Goal: Information Seeking & Learning: Find specific fact

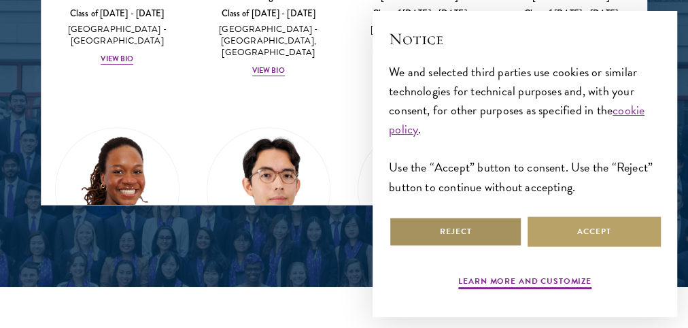
click at [480, 222] on button "Reject" at bounding box center [455, 231] width 133 height 31
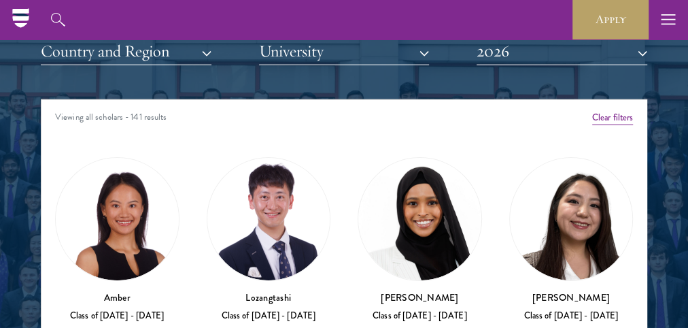
scroll to position [1570, 0]
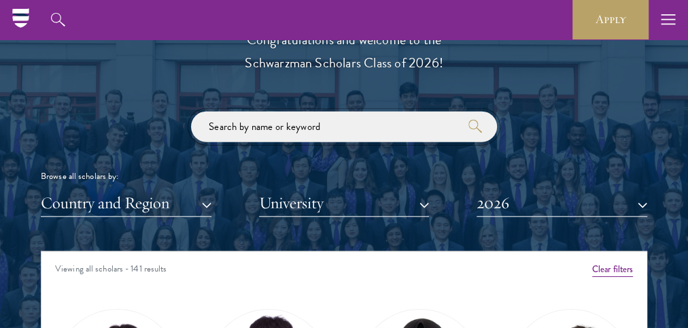
click at [380, 136] on input "search" at bounding box center [344, 126] width 306 height 31
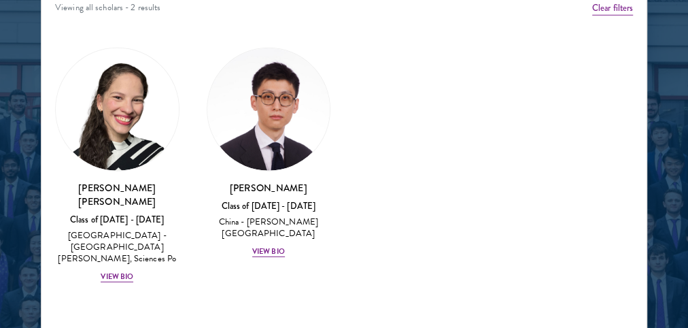
scroll to position [1842, 0]
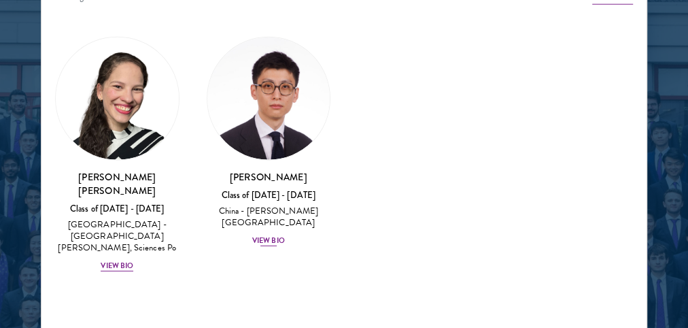
type input "[PERSON_NAME]"
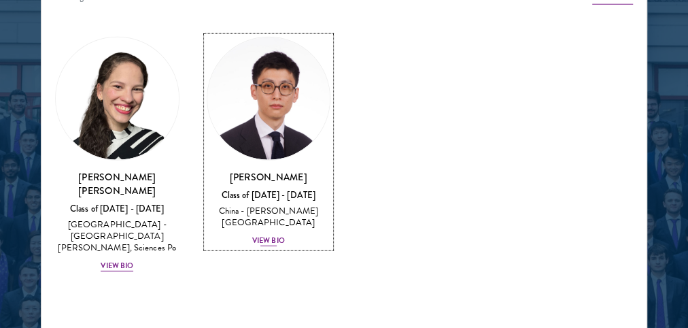
click at [273, 235] on div "View Bio" at bounding box center [268, 240] width 33 height 11
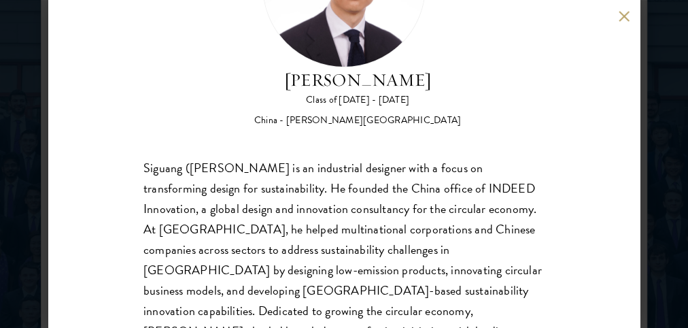
scroll to position [151, 0]
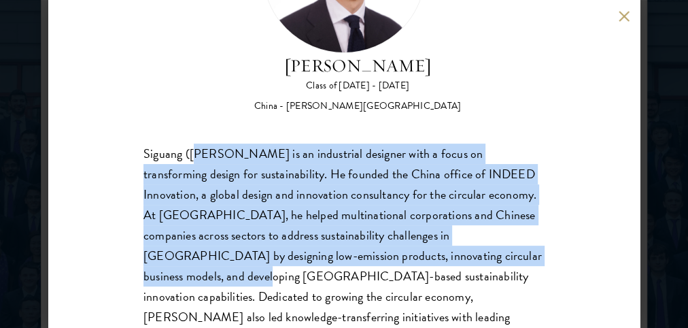
drag, startPoint x: 196, startPoint y: 156, endPoint x: 494, endPoint y: 251, distance: 313.1
click at [494, 251] on div "Siguang ([PERSON_NAME] is an industrial designer with a focus on transforming d…" at bounding box center [343, 265] width 401 height 245
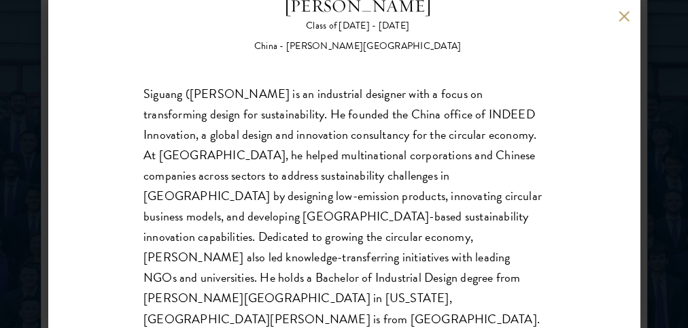
click at [351, 234] on div "Siguang ([PERSON_NAME] is an industrial designer with a focus on transforming d…" at bounding box center [343, 206] width 401 height 245
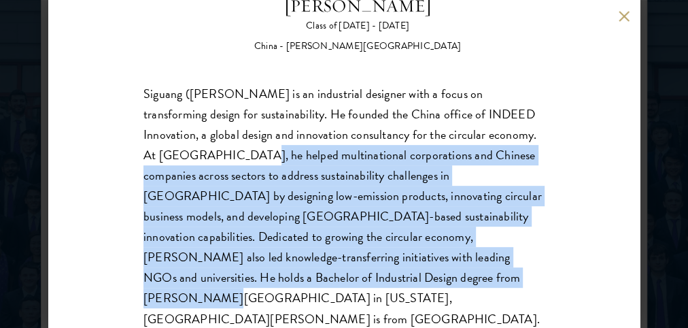
drag, startPoint x: 180, startPoint y: 145, endPoint x: 409, endPoint y: 269, distance: 260.3
click at [409, 269] on div "Siguang ([PERSON_NAME] is an industrial designer with a focus on transforming d…" at bounding box center [343, 206] width 401 height 245
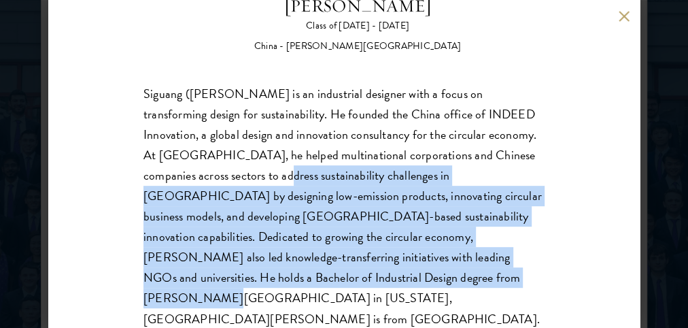
drag, startPoint x: 313, startPoint y: 200, endPoint x: 482, endPoint y: 295, distance: 193.5
click at [482, 295] on div "[PERSON_NAME] Class of [DATE] - [DATE] [GEOGRAPHIC_DATA] - [PERSON_NAME][GEOGRA…" at bounding box center [343, 164] width 591 height 328
click at [482, 294] on div "[PERSON_NAME] Class of [DATE] - [DATE] [GEOGRAPHIC_DATA] - [PERSON_NAME][GEOGRA…" at bounding box center [343, 164] width 591 height 328
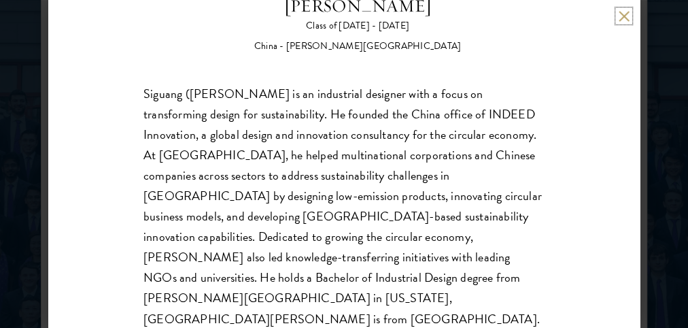
click at [620, 12] on button at bounding box center [624, 16] width 12 height 12
